Goal: Information Seeking & Learning: Learn about a topic

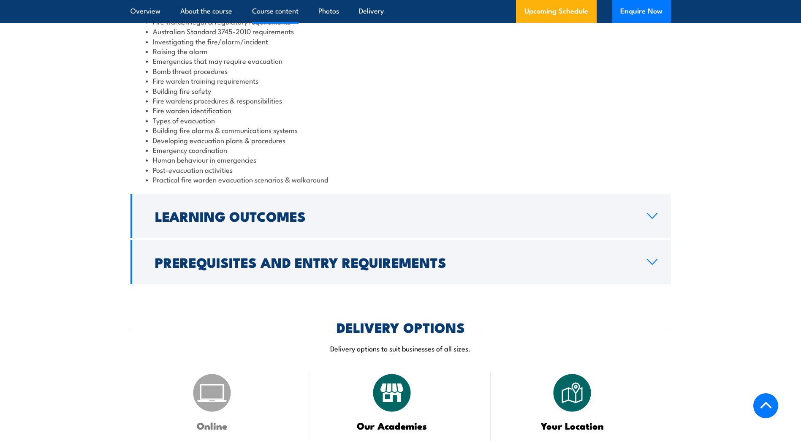
scroll to position [928, 0]
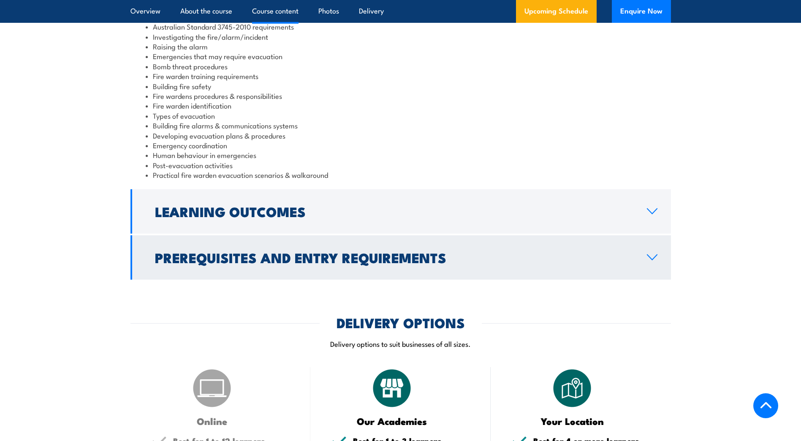
click at [377, 251] on h2 "Prerequisites and Entry Requirements" at bounding box center [394, 257] width 478 height 12
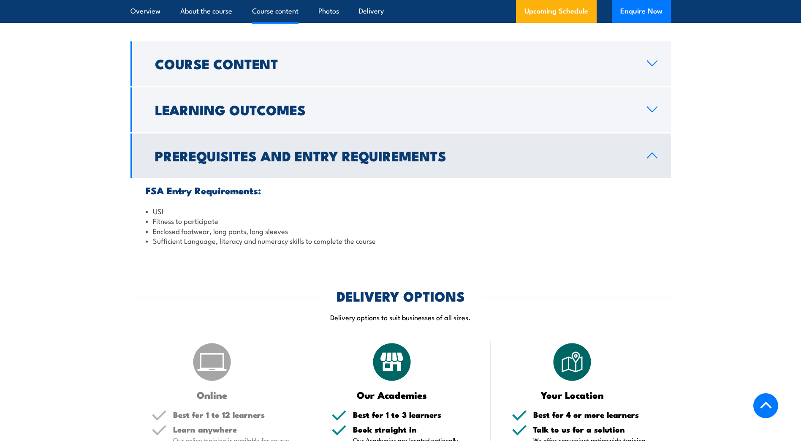
scroll to position [844, 0]
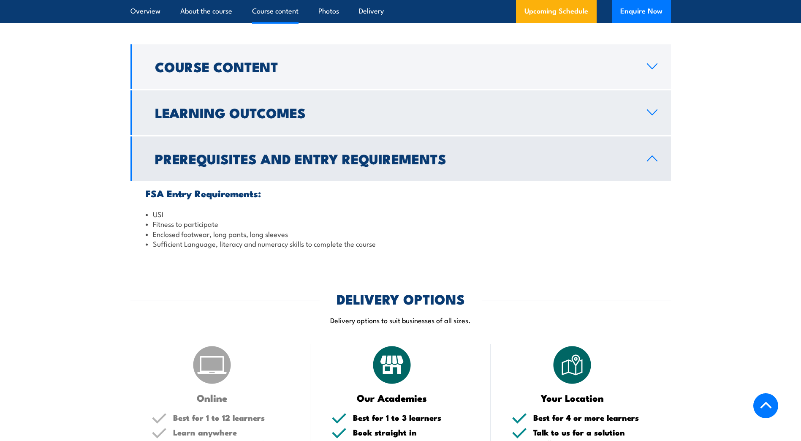
click at [395, 120] on link "Learning Outcomes" at bounding box center [400, 112] width 540 height 44
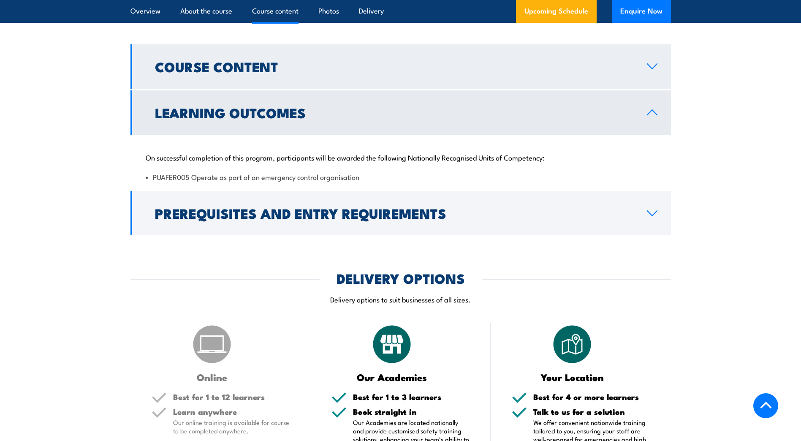
click at [403, 75] on link "Course Content" at bounding box center [400, 66] width 540 height 44
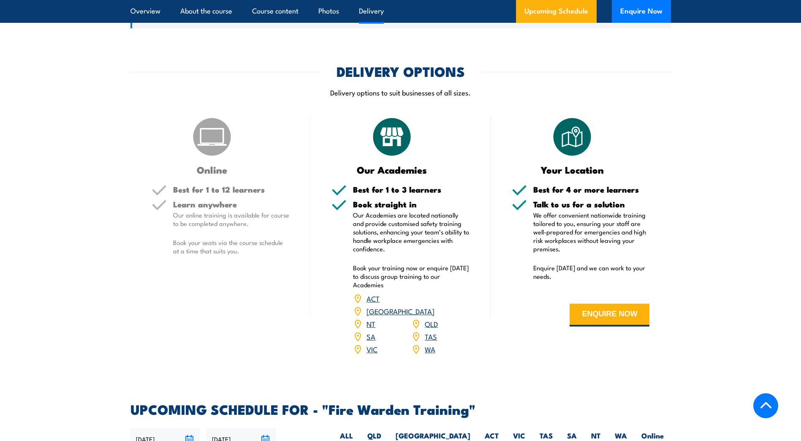
scroll to position [1224, 0]
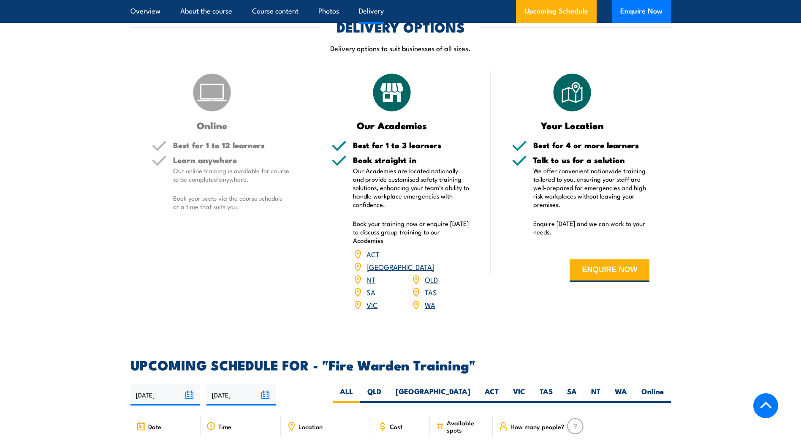
click at [427, 274] on link "QLD" at bounding box center [431, 279] width 13 height 10
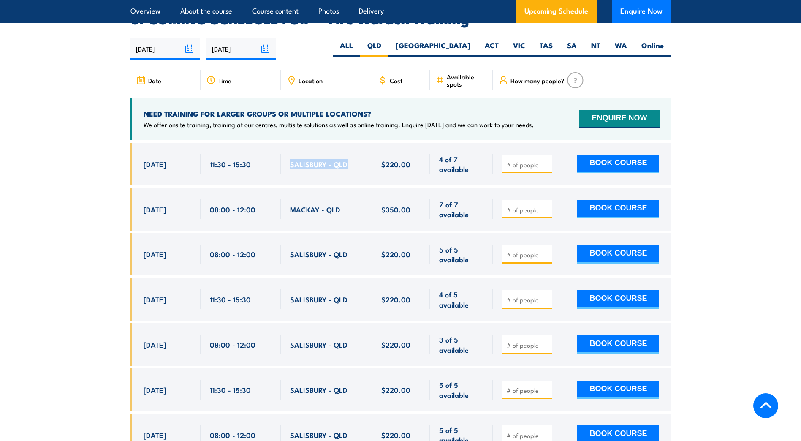
drag, startPoint x: 350, startPoint y: 150, endPoint x: 291, endPoint y: 154, distance: 59.2
click at [291, 154] on div "SALISBURY - QLD" at bounding box center [326, 164] width 73 height 20
drag, startPoint x: 291, startPoint y: 154, endPoint x: 309, endPoint y: 156, distance: 18.2
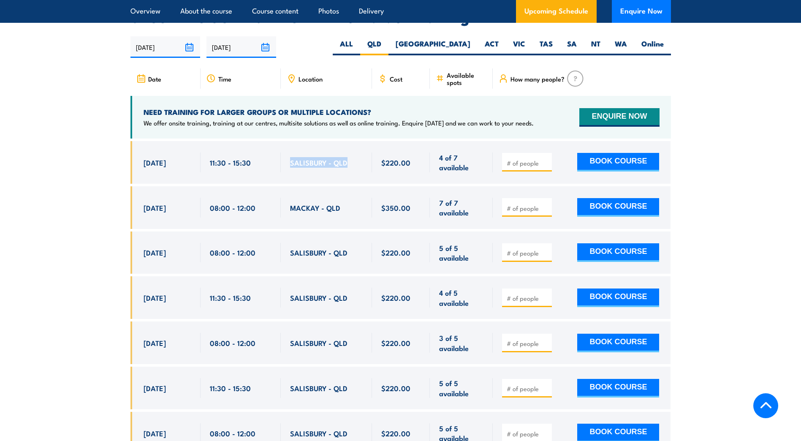
scroll to position [1570, 0]
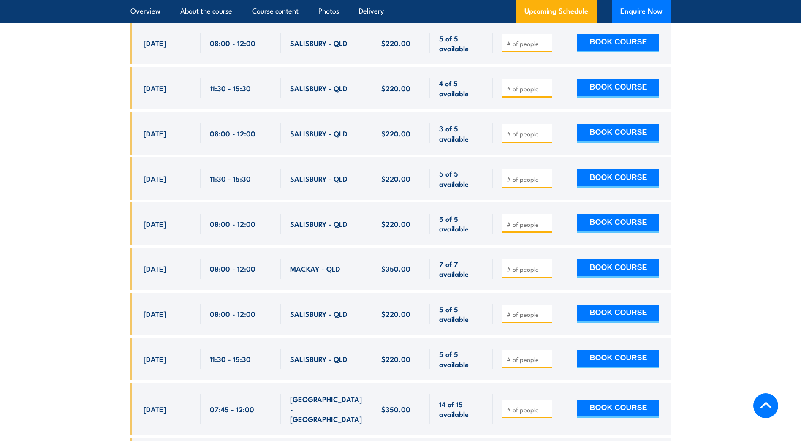
click at [119, 256] on section "UPCOMING SCHEDULE FOR - "Fire Warden Training" 25/09/2025 24/03/2026" at bounding box center [400, 237] width 801 height 871
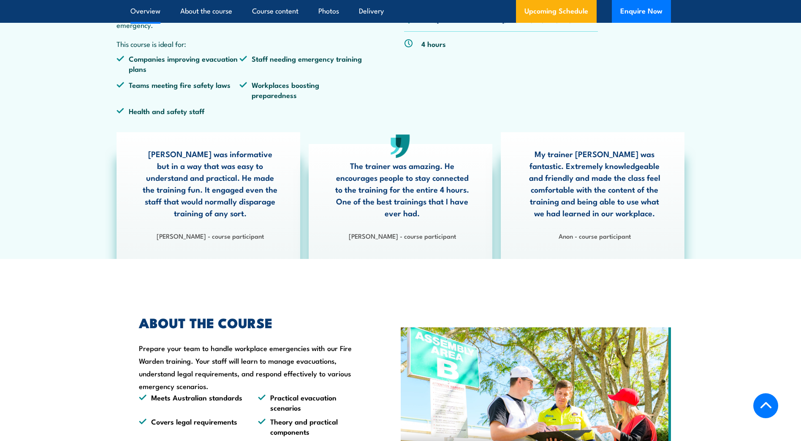
scroll to position [177, 0]
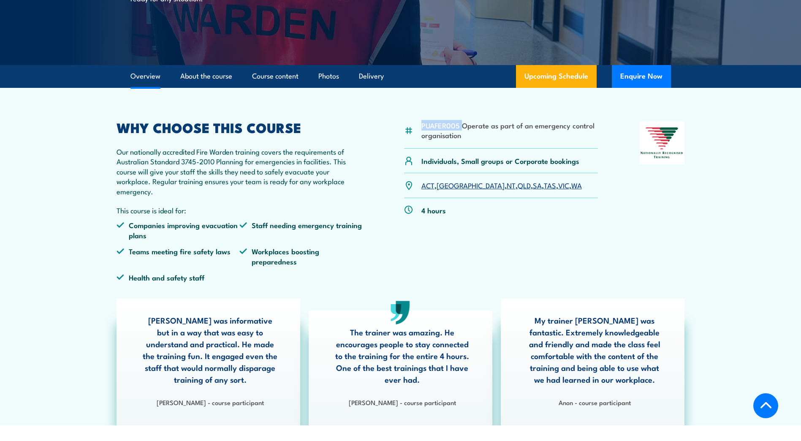
drag, startPoint x: 463, startPoint y: 126, endPoint x: 422, endPoint y: 122, distance: 41.1
click at [422, 122] on li "PUAFER005 Operate as part of an emergency control organisation" at bounding box center [509, 130] width 177 height 20
drag, startPoint x: 422, startPoint y: 122, endPoint x: 451, endPoint y: 134, distance: 31.4
click at [437, 127] on li "PUAFER005 Operate as part of an emergency control organisation" at bounding box center [509, 130] width 177 height 20
drag, startPoint x: 440, startPoint y: 131, endPoint x: 411, endPoint y: 121, distance: 31.2
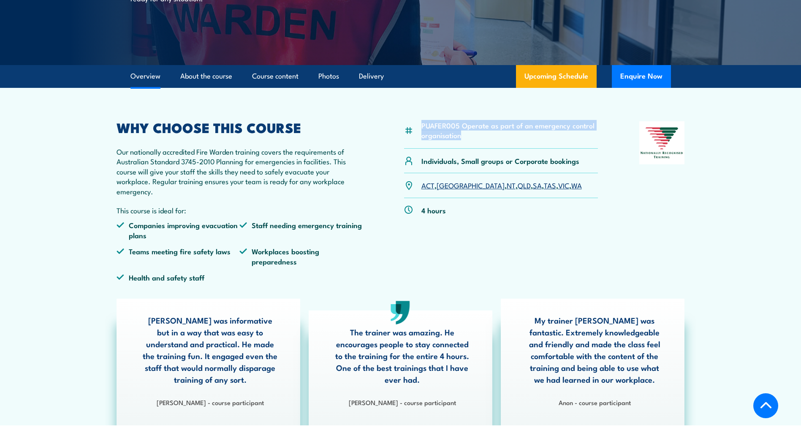
click at [411, 121] on article "PUAFER005 Operate as part of an emergency control organisation Individuals, Sma…" at bounding box center [400, 256] width 591 height 337
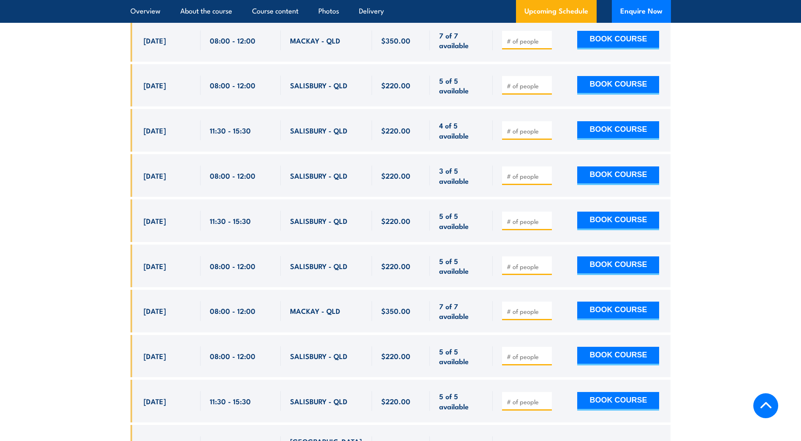
scroll to position [1865, 0]
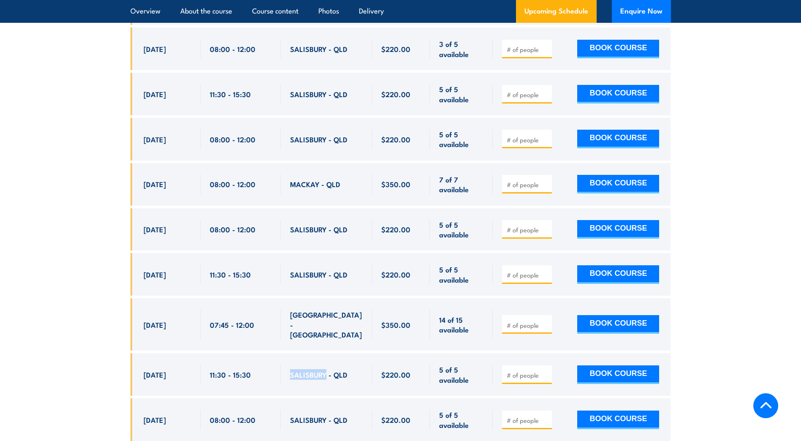
drag, startPoint x: 324, startPoint y: 353, endPoint x: 288, endPoint y: 349, distance: 35.7
click at [288, 353] on div "SALISBURY - QLD" at bounding box center [326, 374] width 91 height 43
drag, startPoint x: 288, startPoint y: 349, endPoint x: 306, endPoint y: 352, distance: 17.6
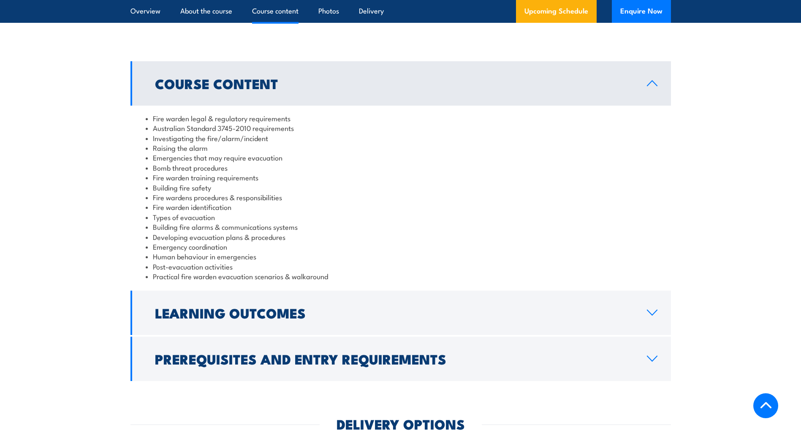
scroll to position [810, 0]
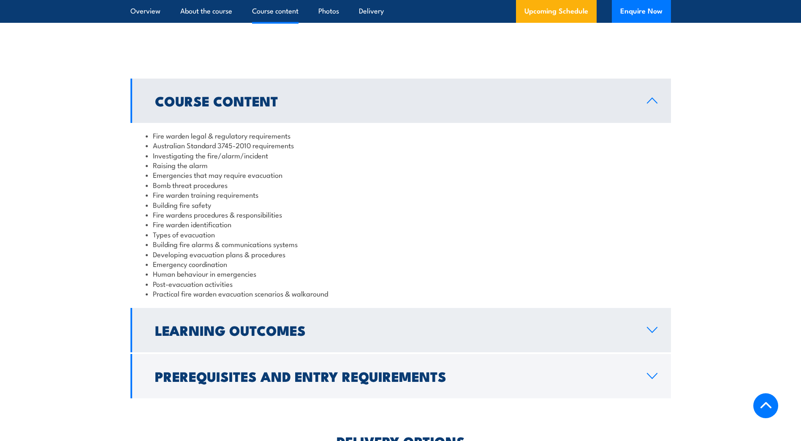
click at [380, 325] on h2 "Learning Outcomes" at bounding box center [394, 330] width 478 height 12
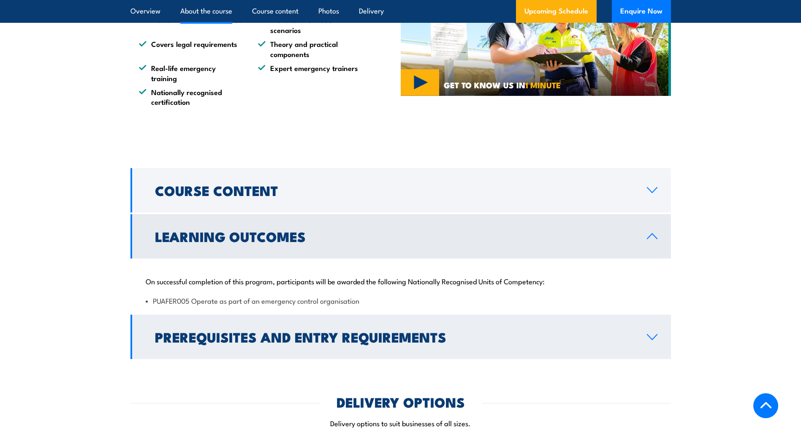
scroll to position [599, 0]
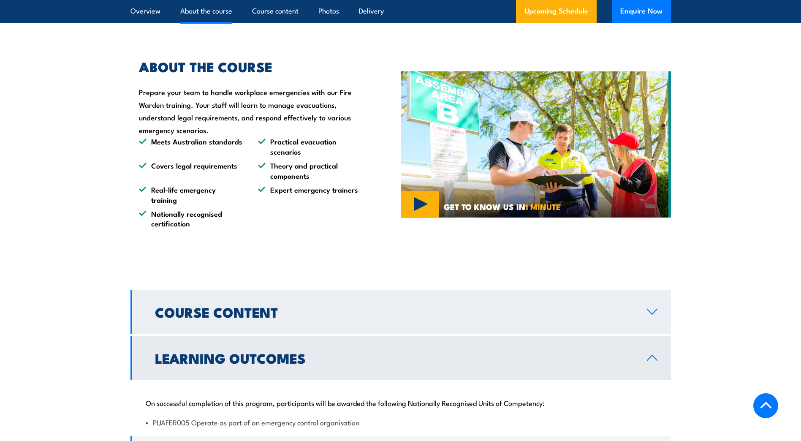
click at [427, 308] on h2 "Course Content" at bounding box center [394, 312] width 478 height 12
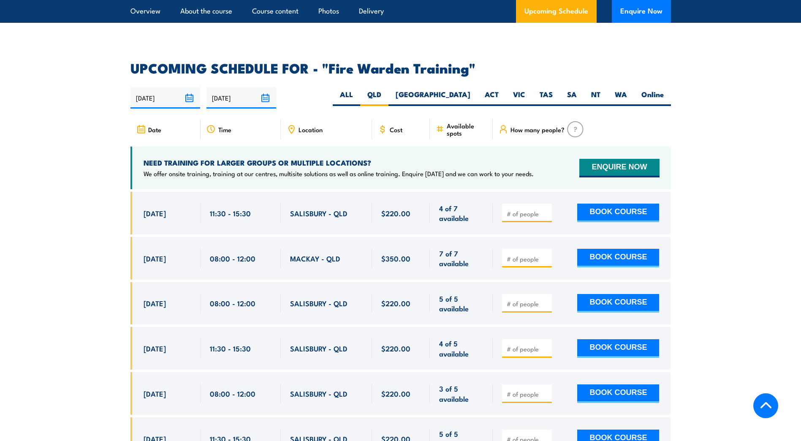
scroll to position [1443, 0]
